Goal: Communication & Community: Answer question/provide support

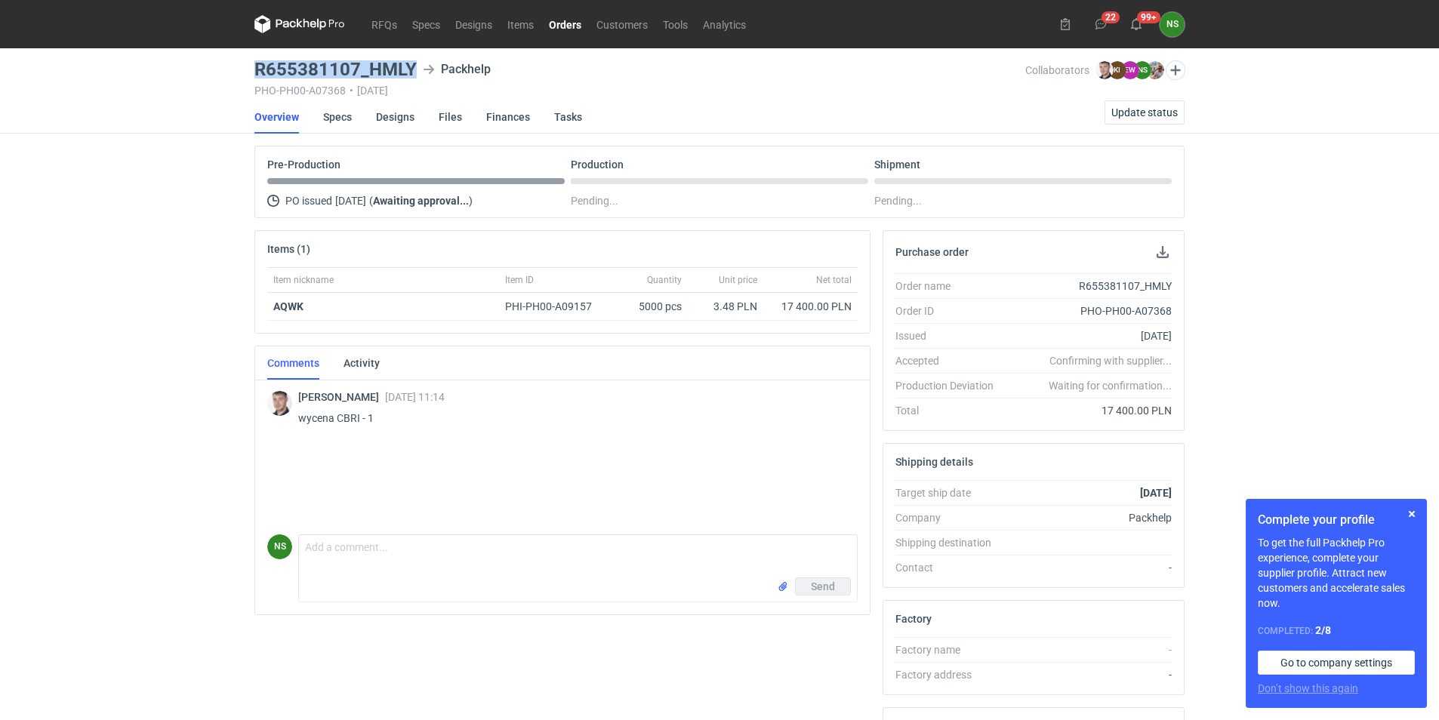
drag, startPoint x: 412, startPoint y: 63, endPoint x: 235, endPoint y: 66, distance: 177.5
click at [235, 66] on div "RFQs Specs Designs Items Orders Customers Tools Analytics 22 99+ NS [PERSON_NAM…" at bounding box center [719, 360] width 1439 height 720
copy h3 "R655381107_HMLY"
drag, startPoint x: 314, startPoint y: 303, endPoint x: 273, endPoint y: 304, distance: 40.8
click at [273, 304] on div "AQWK" at bounding box center [383, 306] width 220 height 15
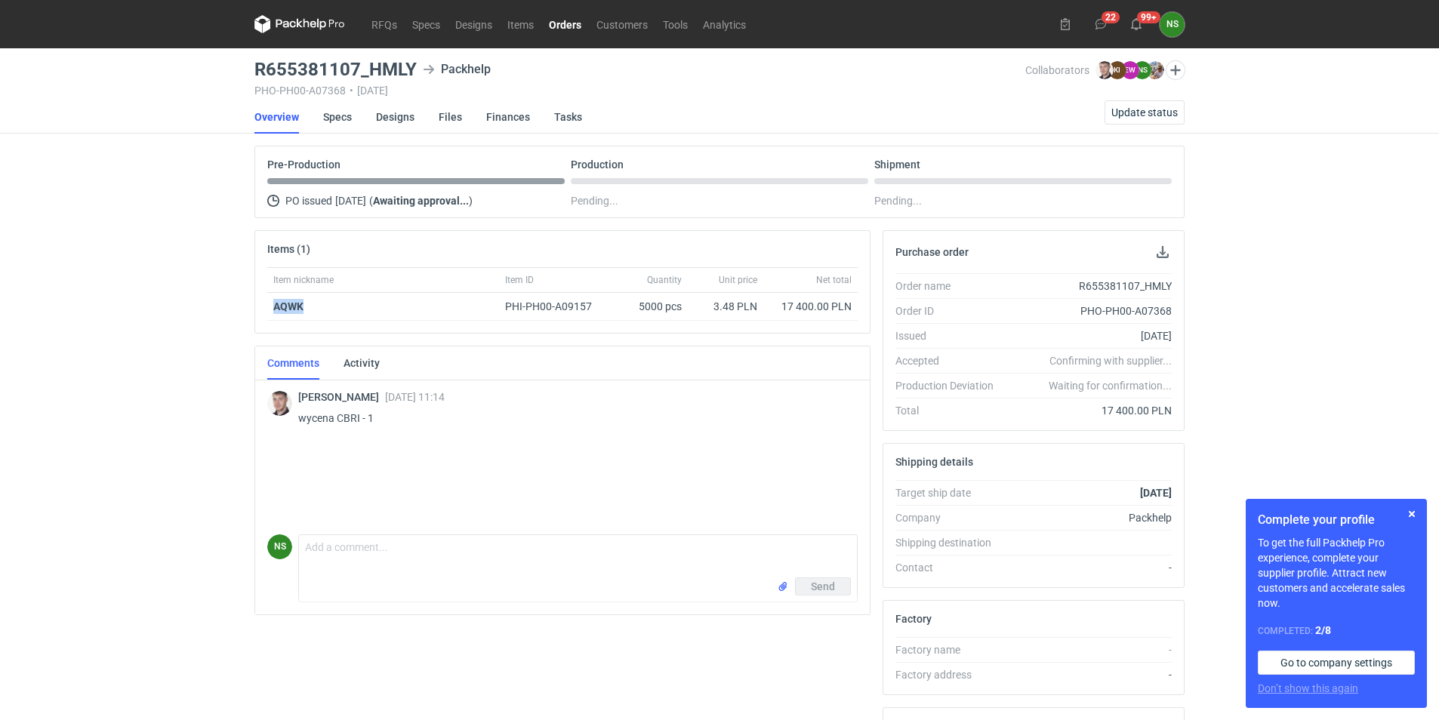
copy strong "AQWK"
click at [359, 422] on p "wycena CBRI - 1" at bounding box center [571, 418] width 547 height 18
drag, startPoint x: 373, startPoint y: 419, endPoint x: 335, endPoint y: 417, distance: 38.6
click at [335, 417] on p "wycena CBRI - 1" at bounding box center [571, 418] width 547 height 18
copy p "CBRI - 1"
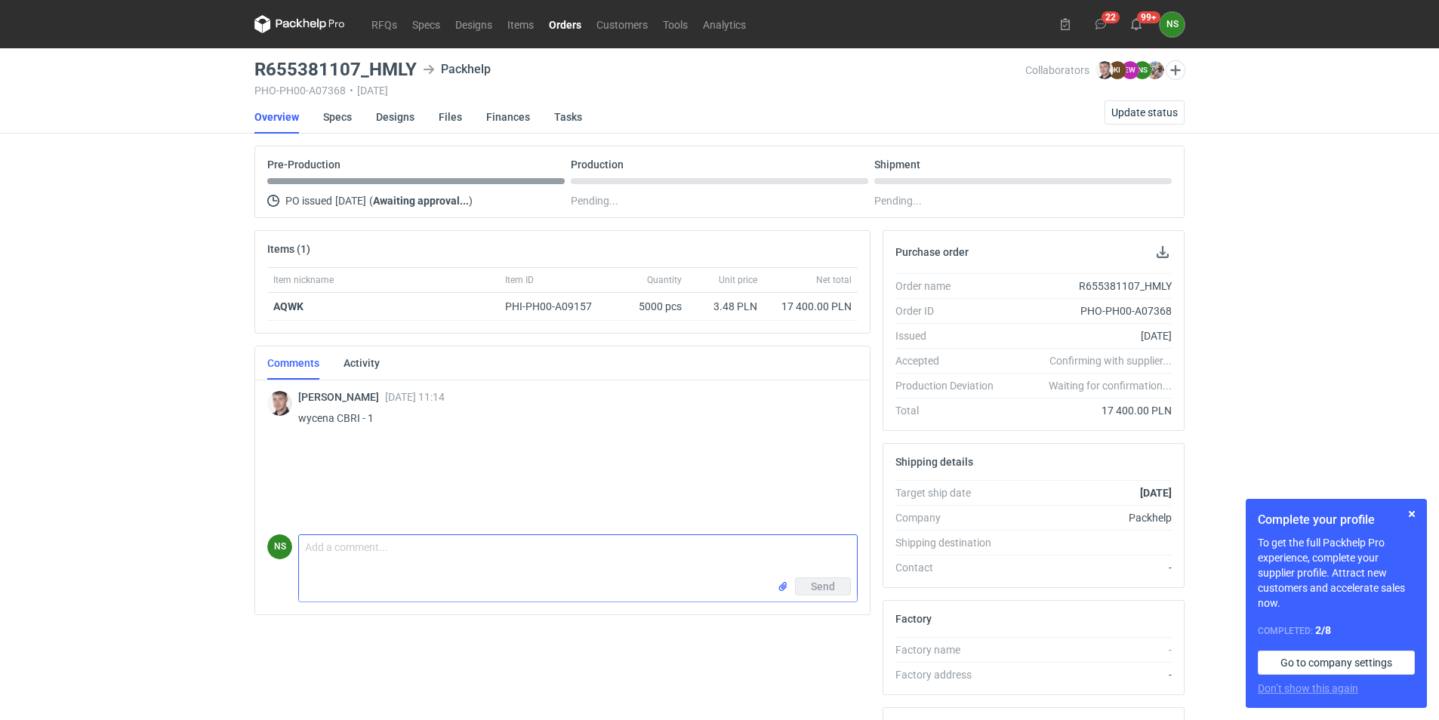
click at [344, 549] on textarea "Comment message" at bounding box center [578, 556] width 558 height 42
click at [371, 571] on textarea "[PERSON_NAME], przesyłam zestawienie FV ponieważ mamy wykorzystany limit kredyt…" at bounding box center [578, 556] width 558 height 42
type textarea "[PERSON_NAME], przesyłam zestawienie FV ponieważ mamy wykorzystany limit kredyt…"
click at [784, 587] on input "file" at bounding box center [783, 587] width 12 height 16
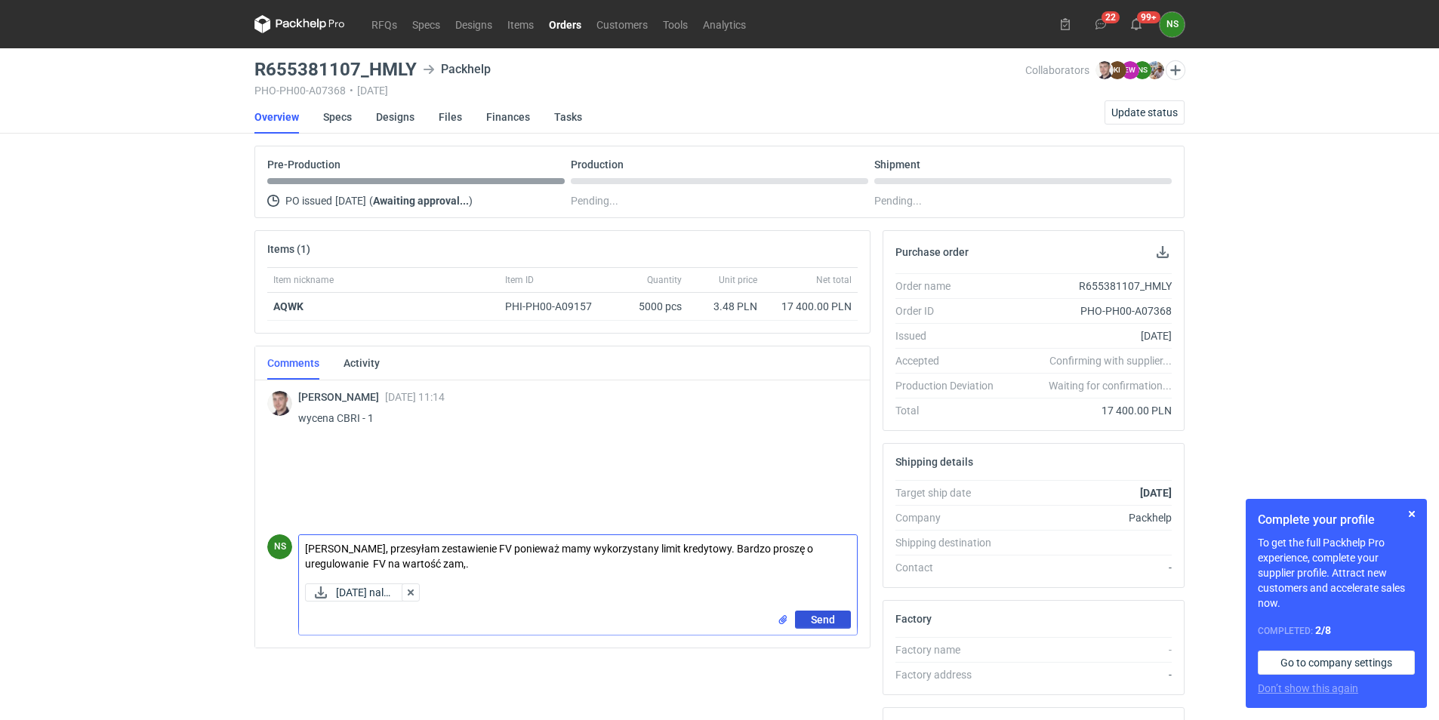
click at [817, 620] on span "Send" at bounding box center [823, 620] width 24 height 11
